Goal: Navigation & Orientation: Find specific page/section

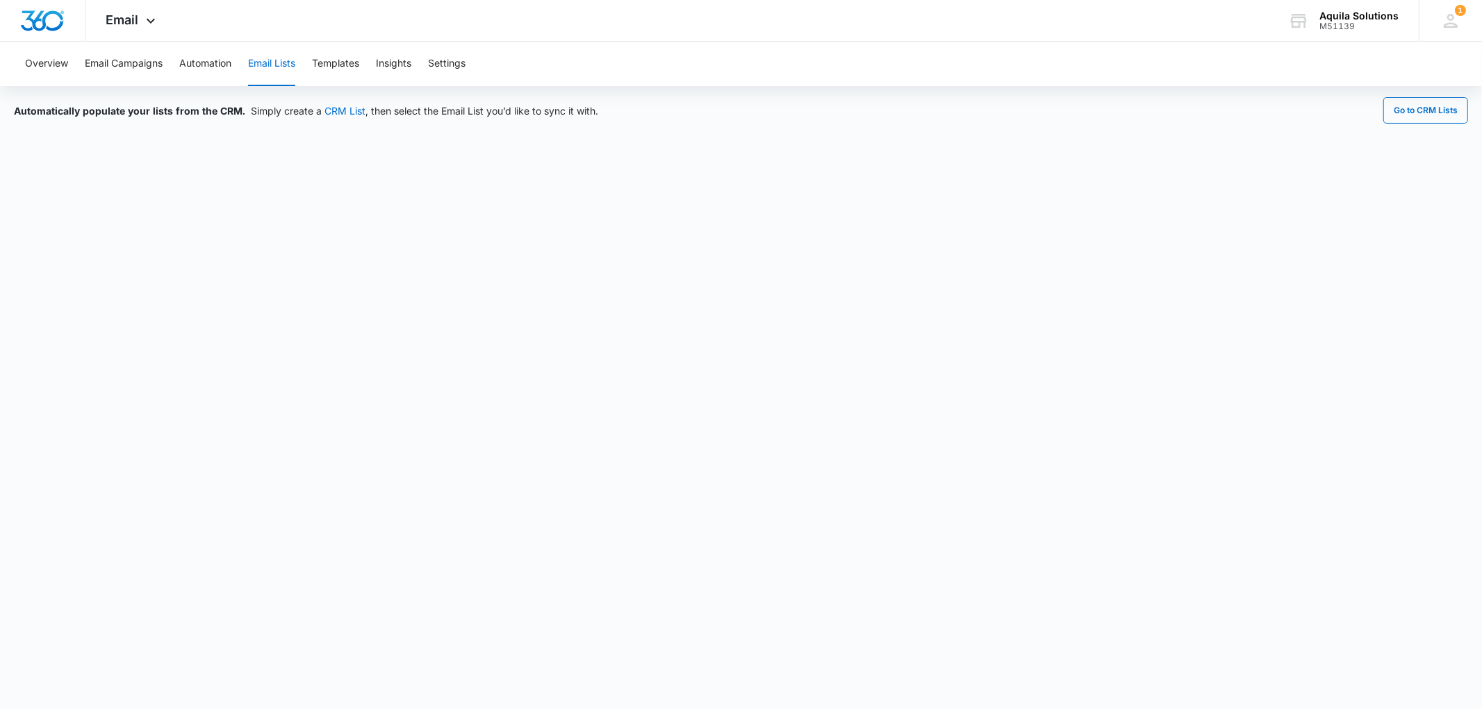
click at [123, 15] on span "Email" at bounding box center [122, 20] width 33 height 15
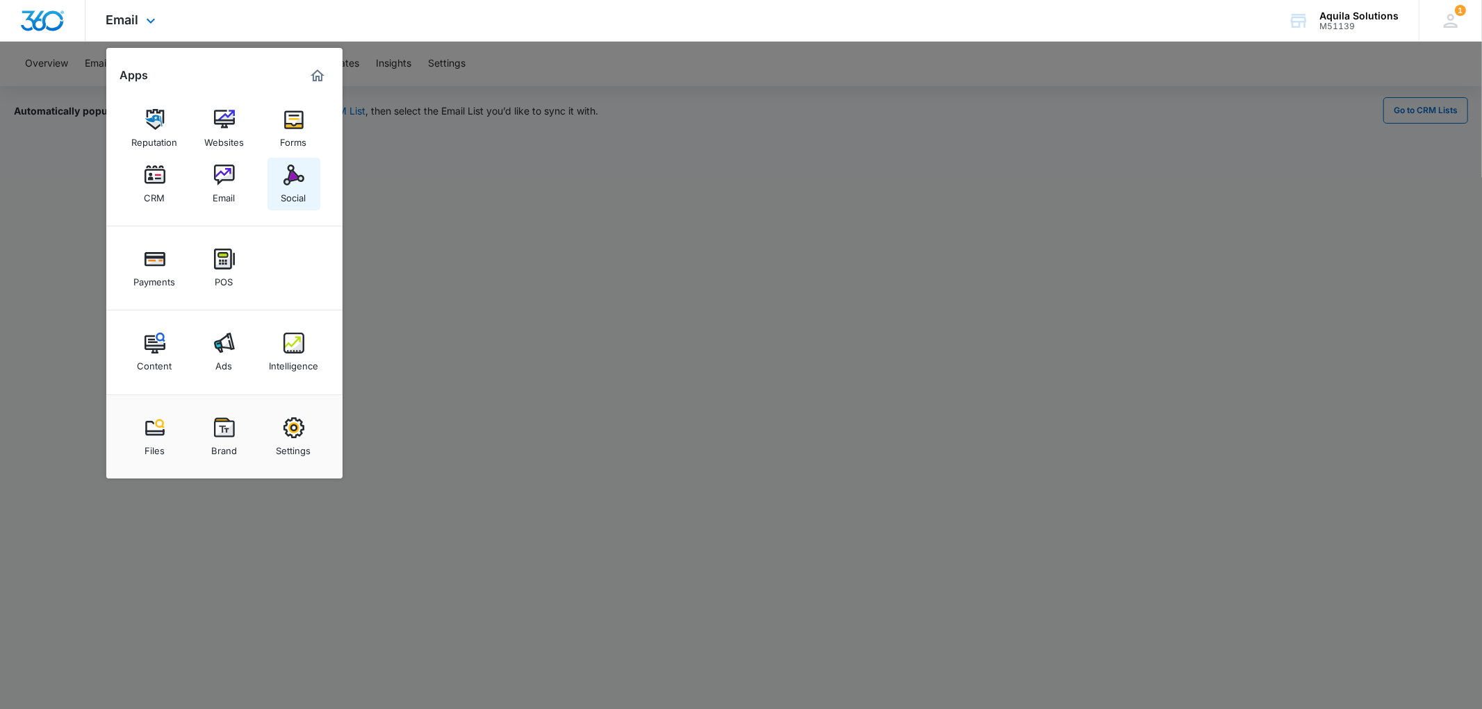
click at [289, 185] on img at bounding box center [293, 175] width 21 height 21
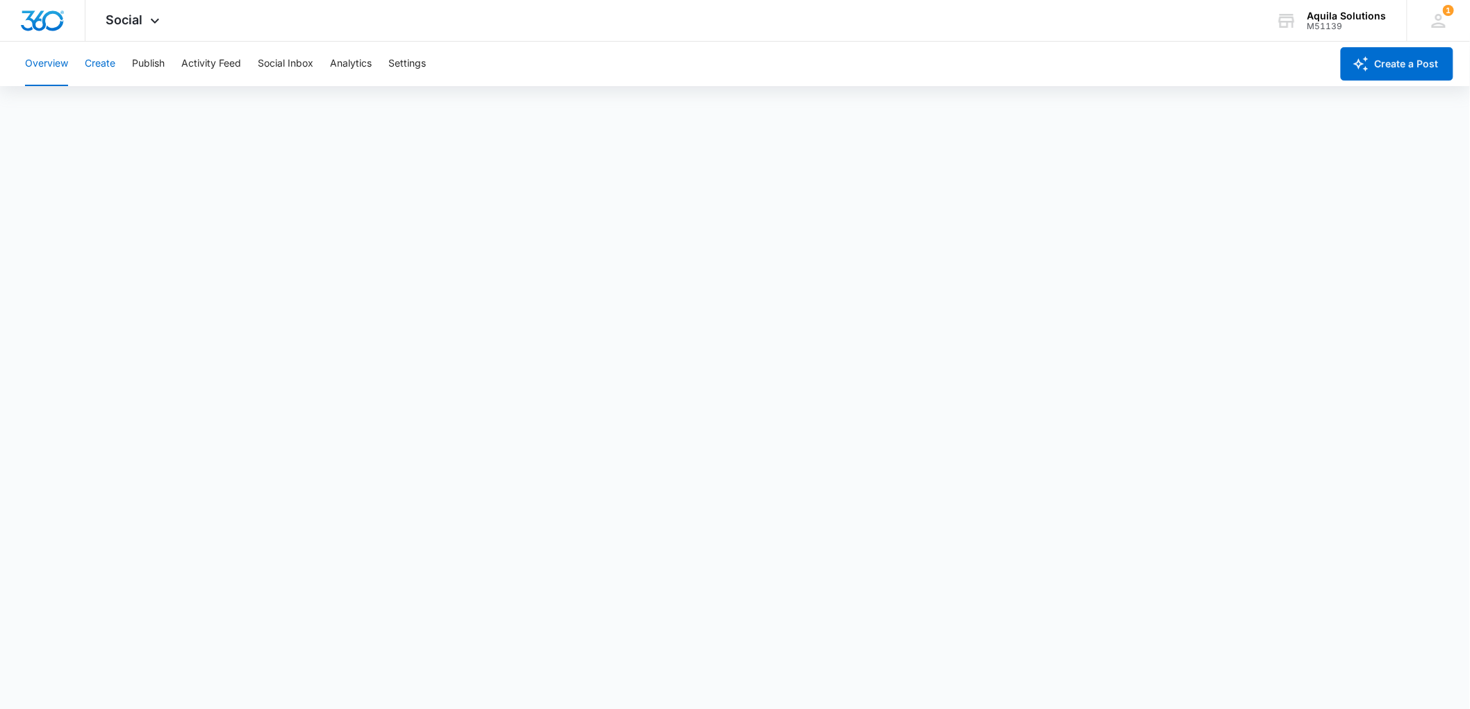
click at [97, 56] on button "Create" at bounding box center [100, 64] width 31 height 44
click at [147, 65] on button "Publish" at bounding box center [148, 64] width 33 height 44
click at [136, 16] on span "Social" at bounding box center [124, 20] width 37 height 15
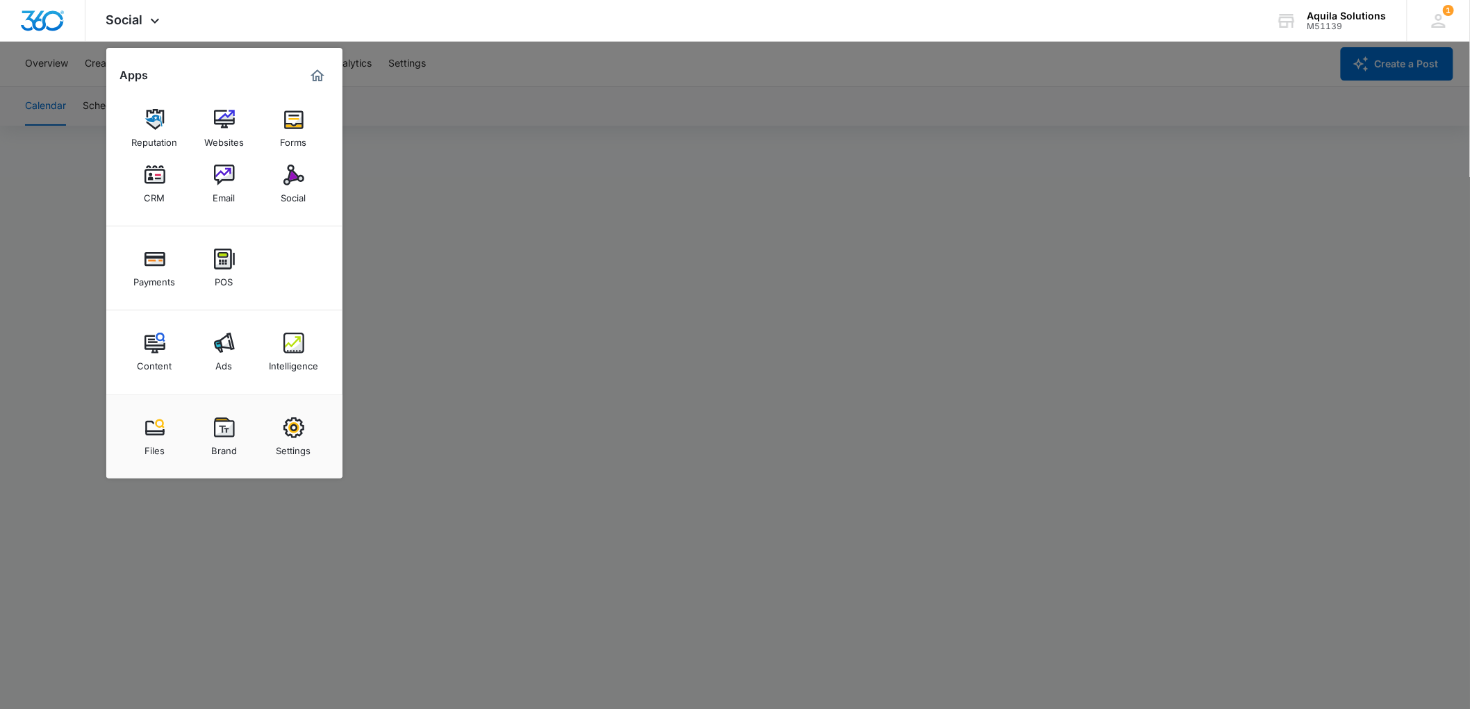
click at [413, 113] on div at bounding box center [735, 354] width 1470 height 709
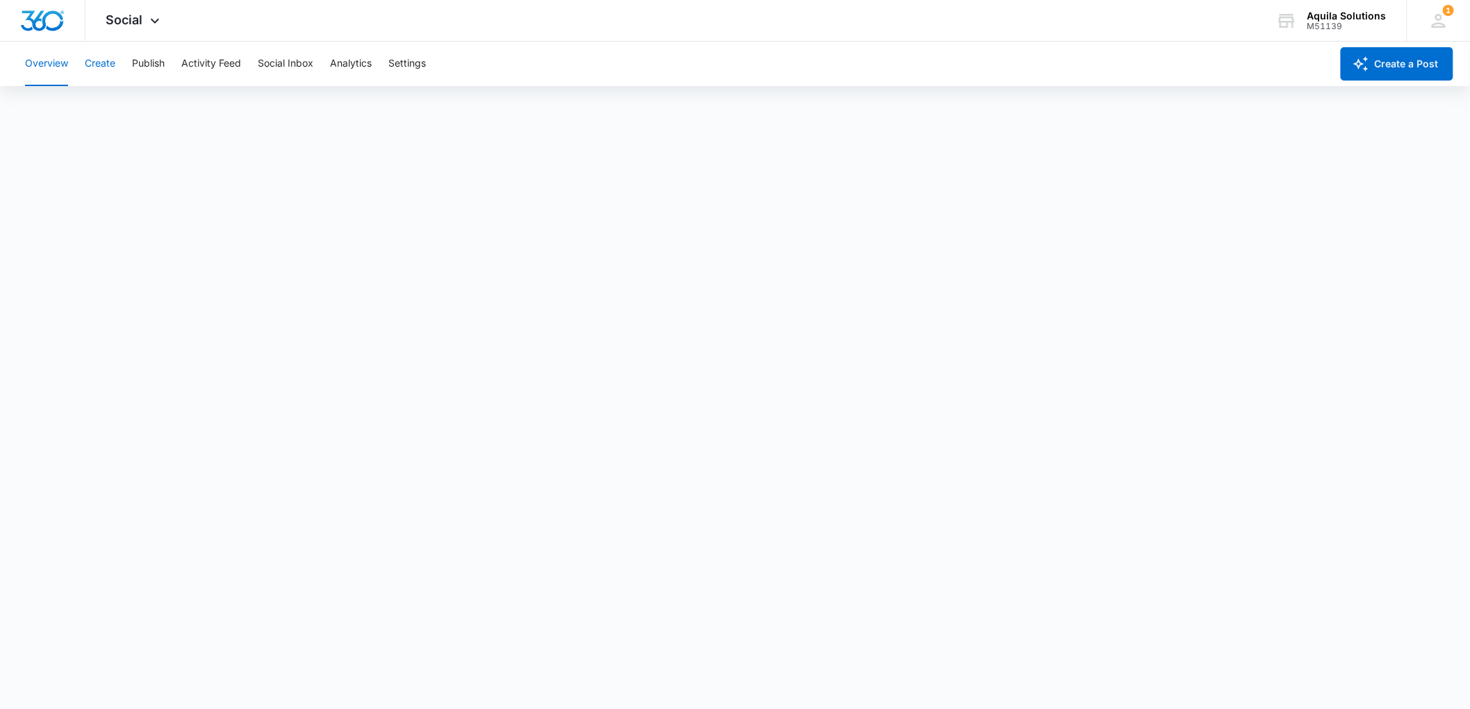
click at [103, 61] on button "Create" at bounding box center [100, 64] width 31 height 44
click at [150, 64] on button "Publish" at bounding box center [148, 64] width 33 height 44
click at [110, 108] on button "Schedules" at bounding box center [106, 106] width 47 height 39
click at [63, 107] on button "Calendar" at bounding box center [45, 106] width 41 height 39
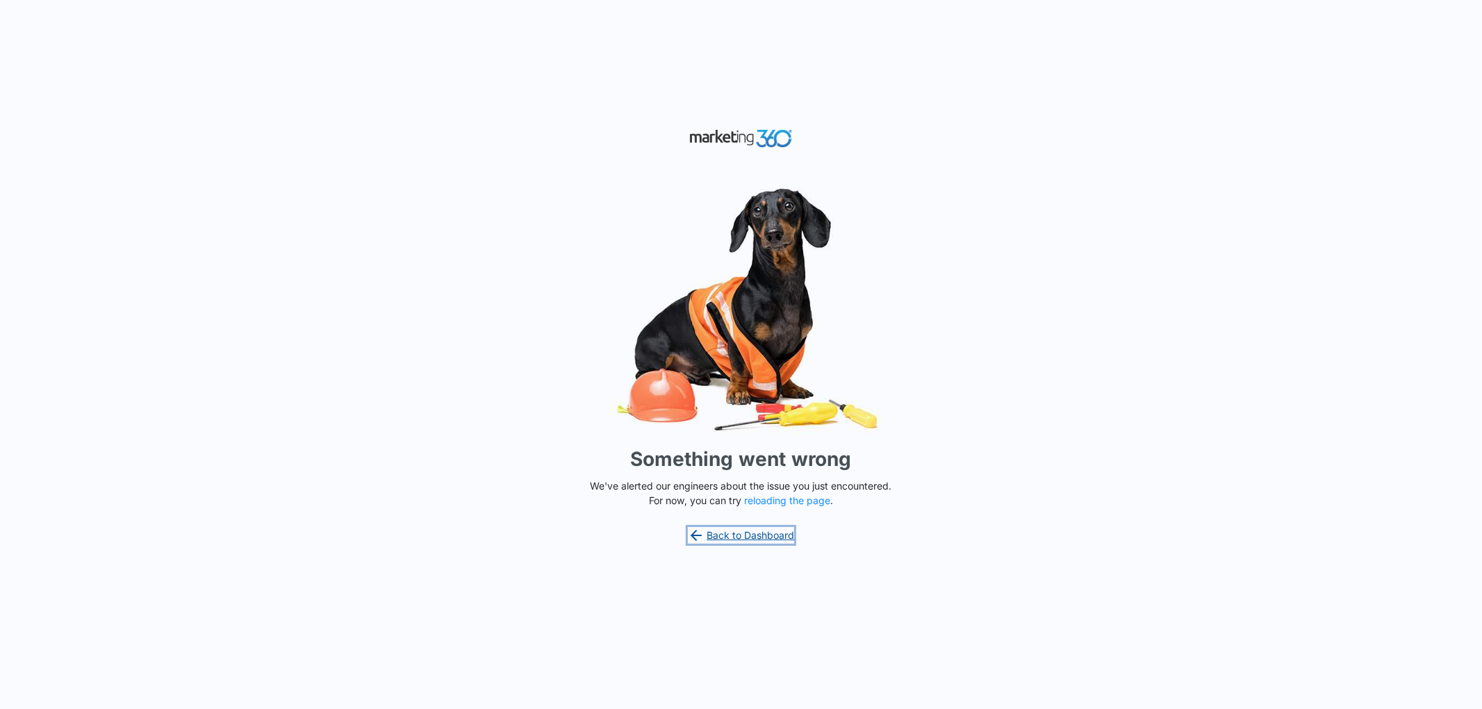
click at [707, 536] on link "Back to Dashboard" at bounding box center [741, 535] width 107 height 17
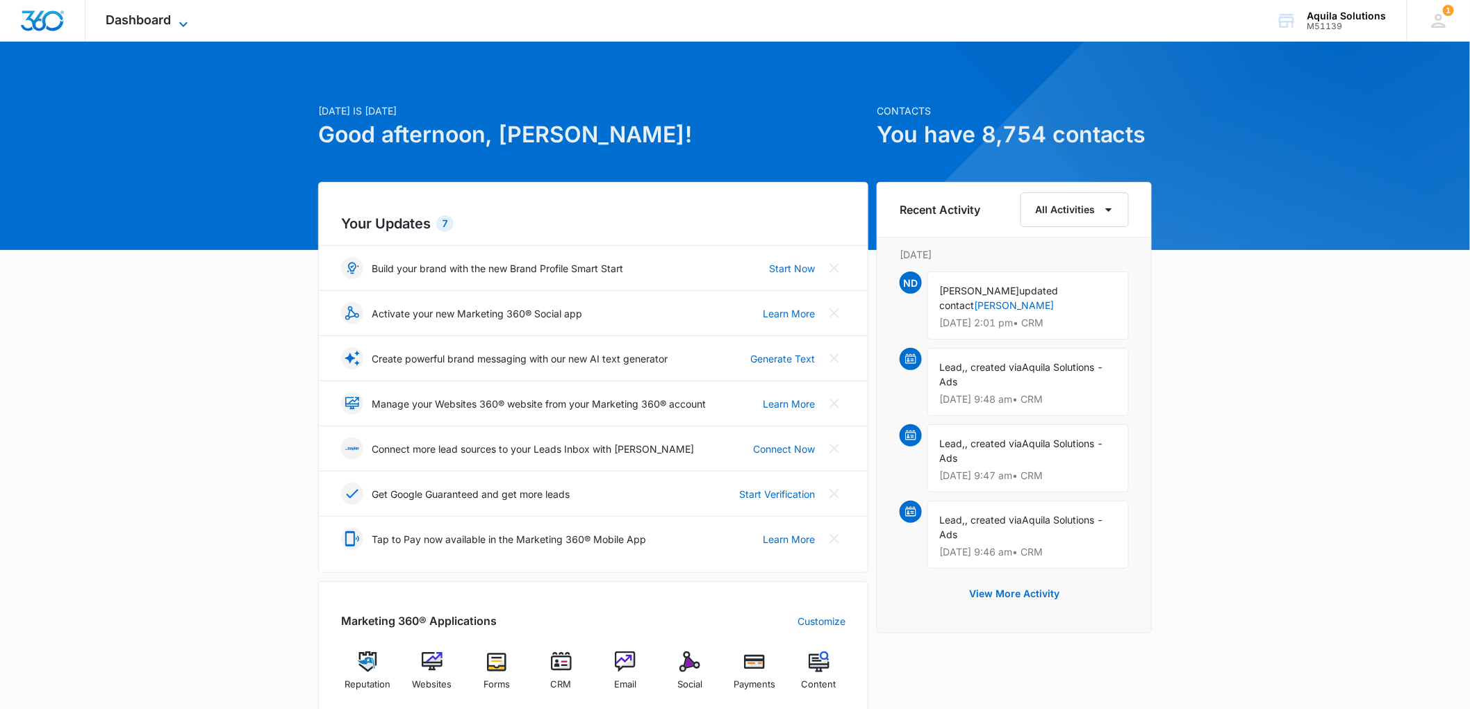
click at [147, 15] on span "Dashboard" at bounding box center [138, 20] width 65 height 15
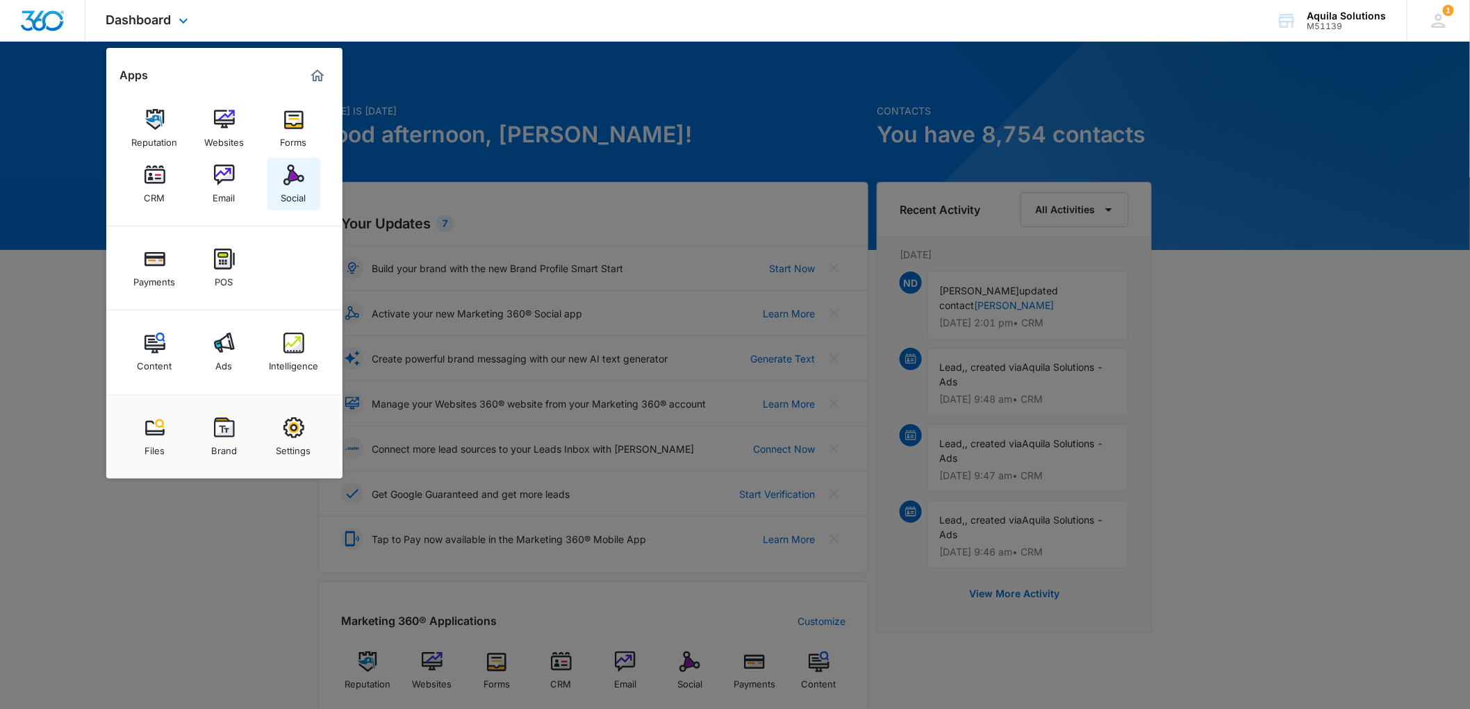
click at [290, 190] on div "Social" at bounding box center [293, 194] width 25 height 18
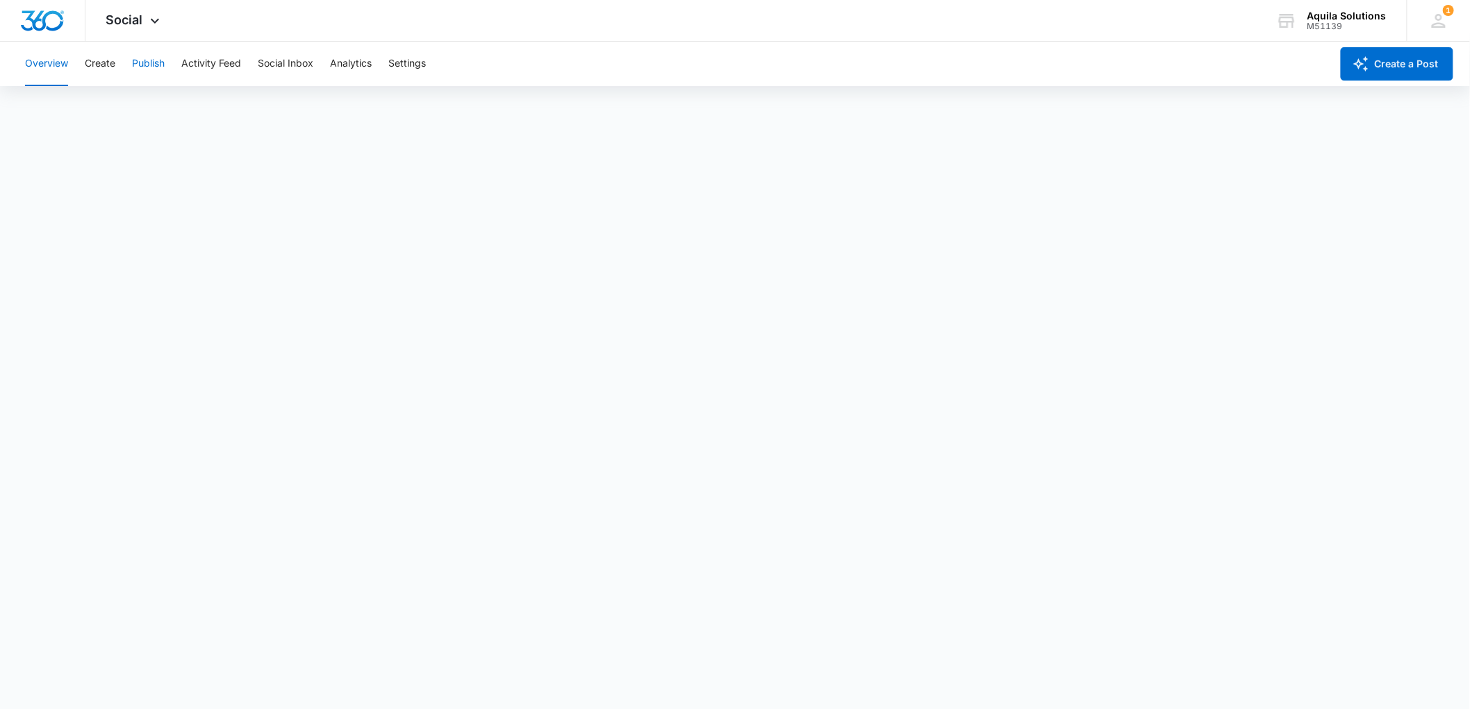
click at [162, 60] on button "Publish" at bounding box center [148, 64] width 33 height 44
click at [128, 23] on span "Social" at bounding box center [124, 20] width 37 height 15
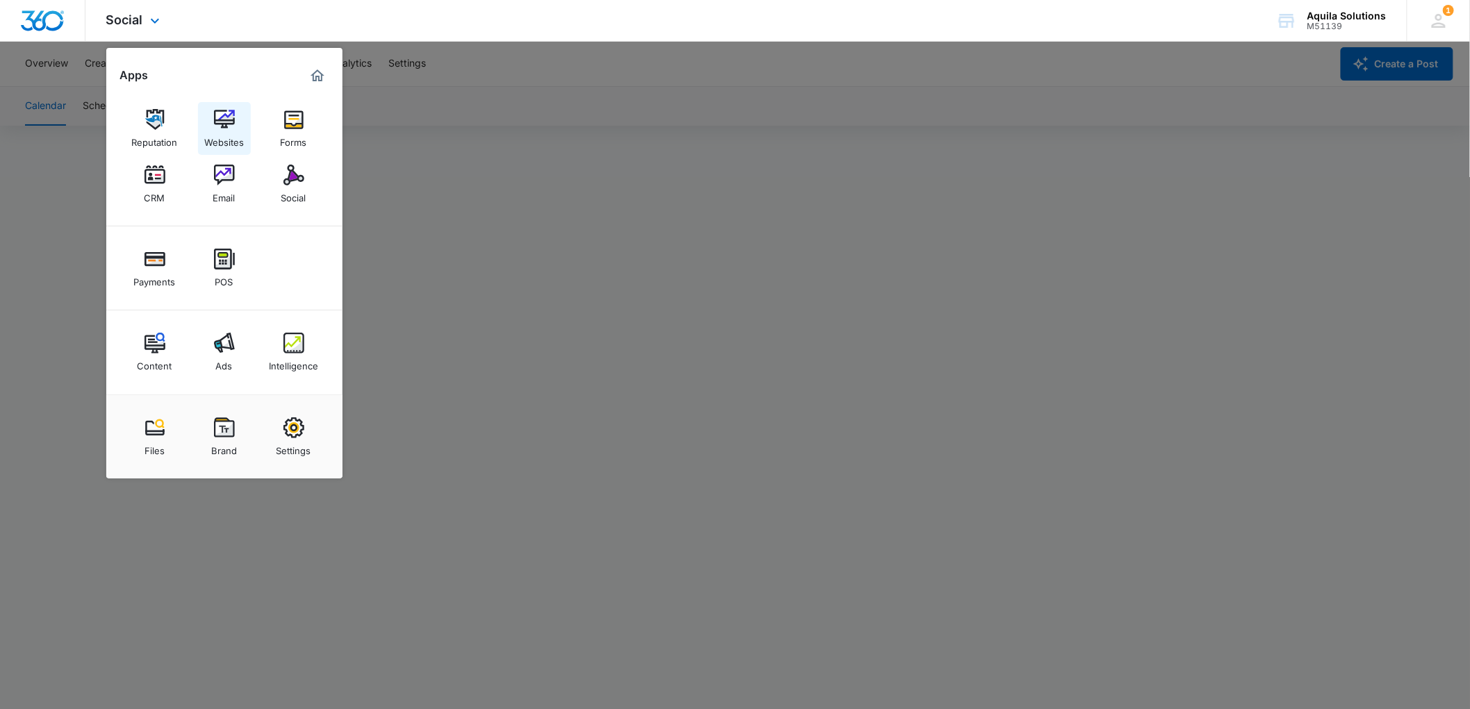
click at [228, 135] on div "Websites" at bounding box center [224, 139] width 40 height 18
